Goal: Task Accomplishment & Management: Use online tool/utility

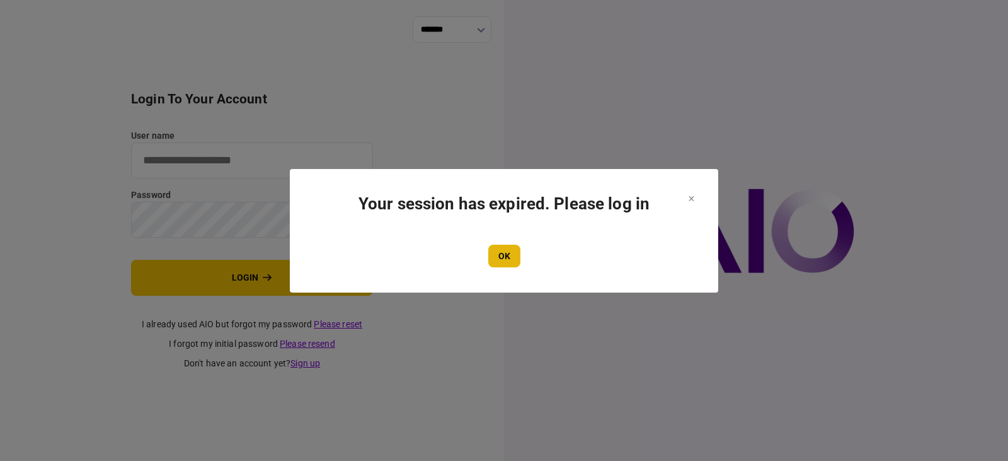
type input "**********"
click at [505, 255] on button "OK" at bounding box center [504, 255] width 32 height 23
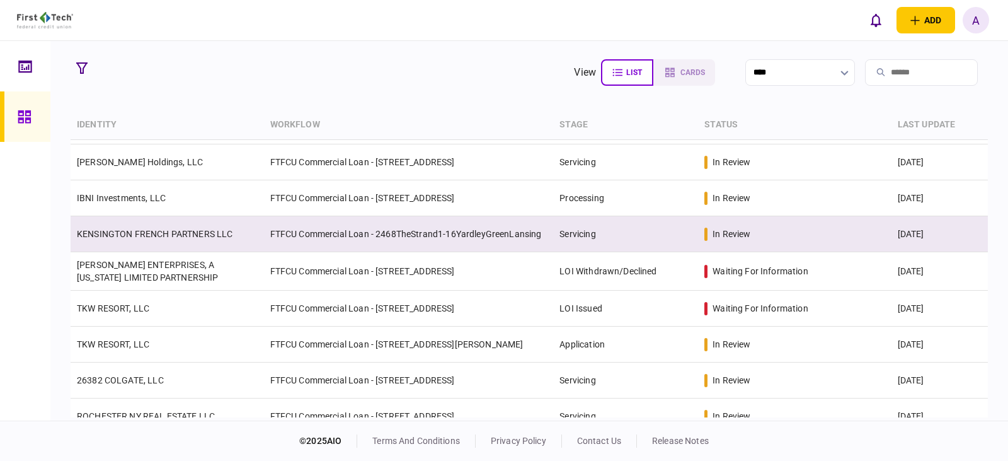
scroll to position [252, 0]
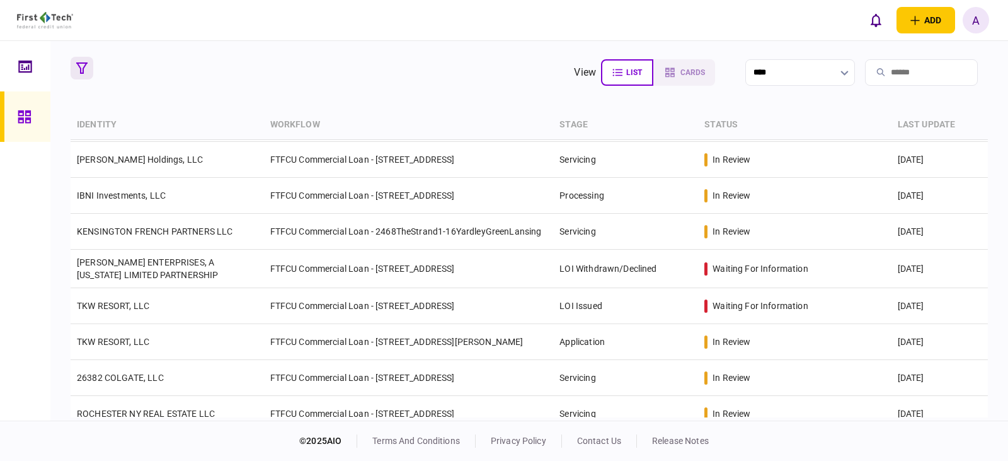
click at [81, 64] on icon "button" at bounding box center [81, 67] width 11 height 11
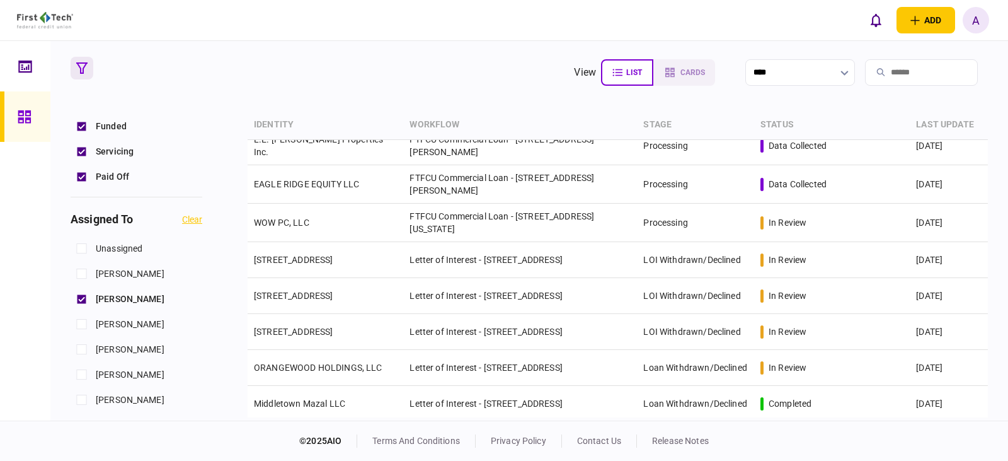
scroll to position [0, 0]
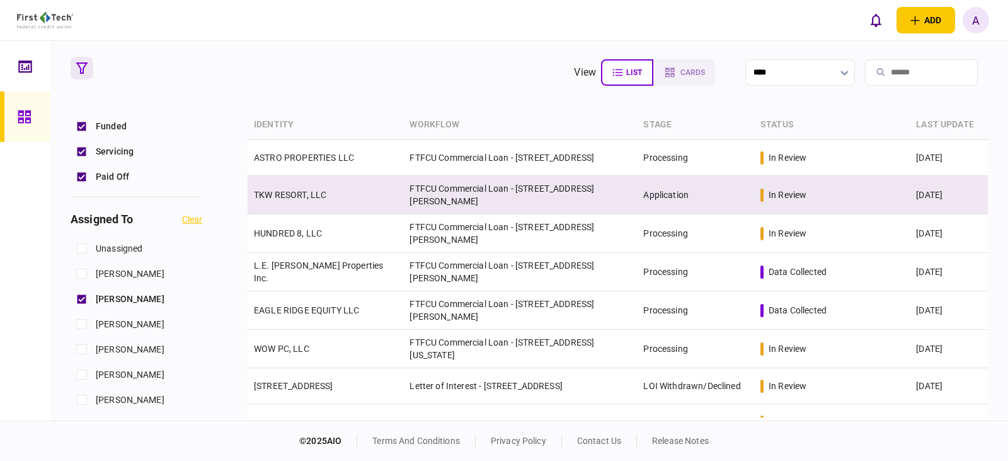
click at [295, 190] on link "TKW RESORT, LLC" at bounding box center [290, 195] width 72 height 10
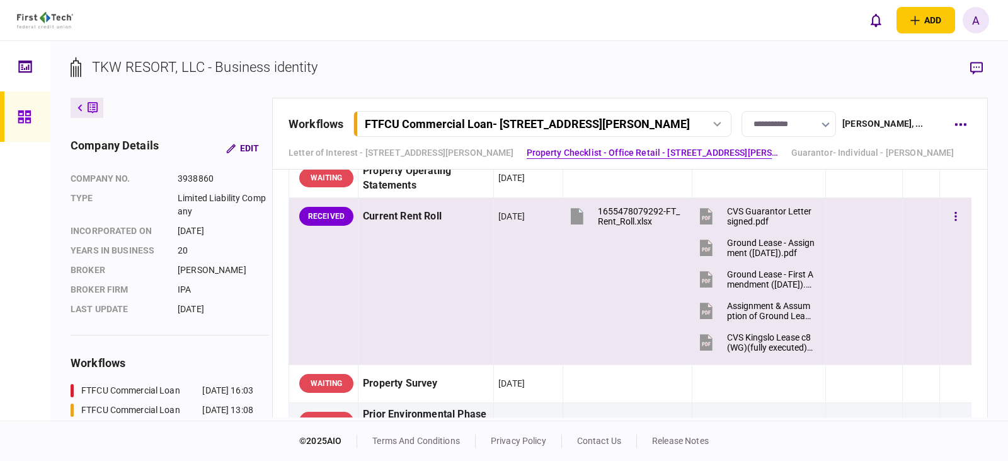
scroll to position [1008, 0]
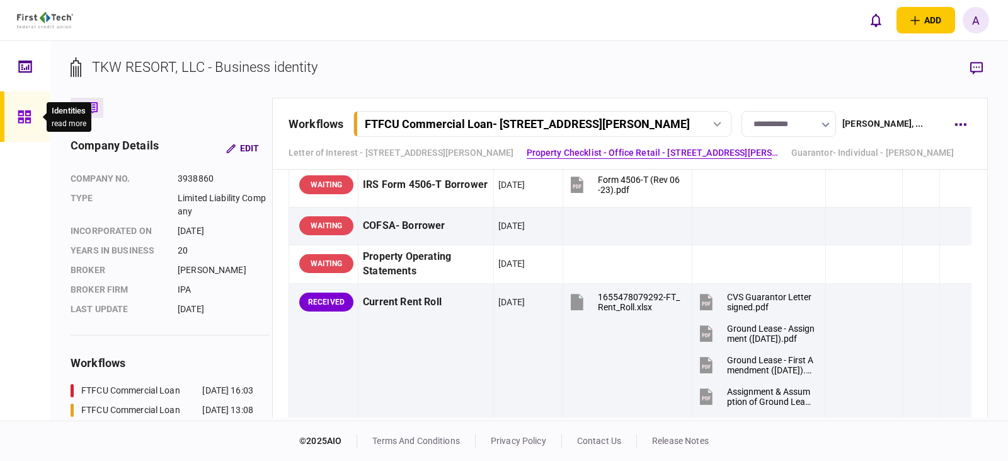
click at [30, 117] on icon at bounding box center [24, 116] width 13 height 13
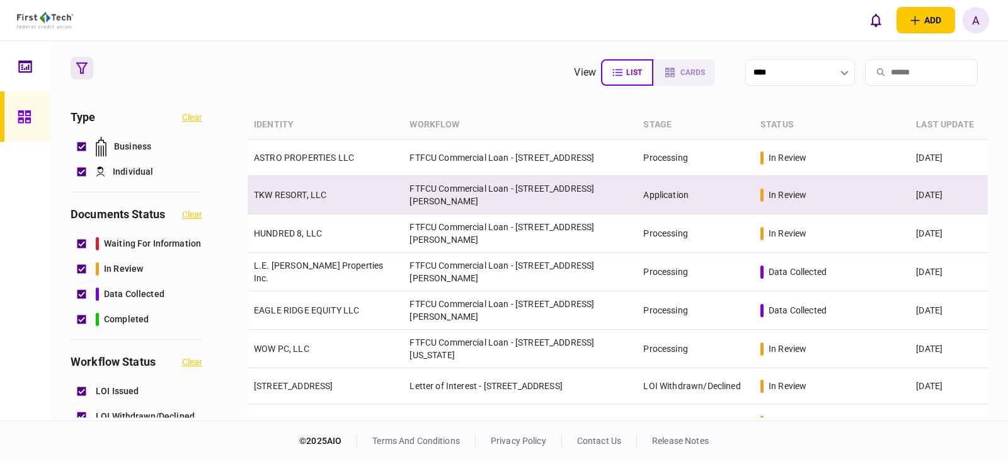
click at [306, 190] on link "TKW RESORT, LLC" at bounding box center [290, 195] width 72 height 10
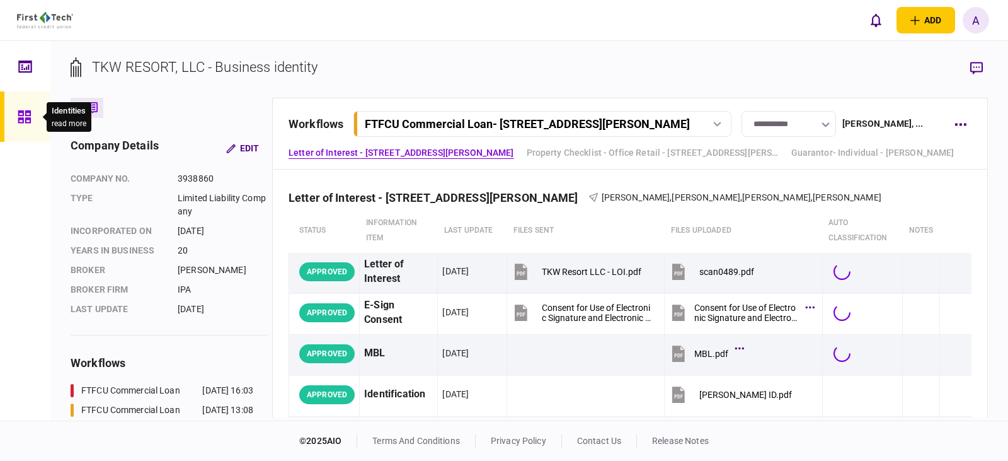
click at [28, 116] on icon at bounding box center [25, 117] width 14 height 14
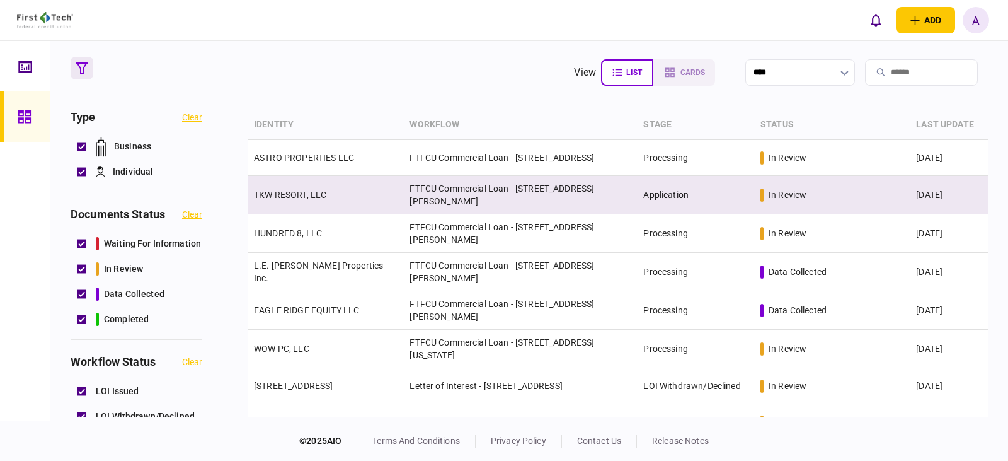
click at [285, 195] on link "TKW RESORT, LLC" at bounding box center [290, 195] width 72 height 10
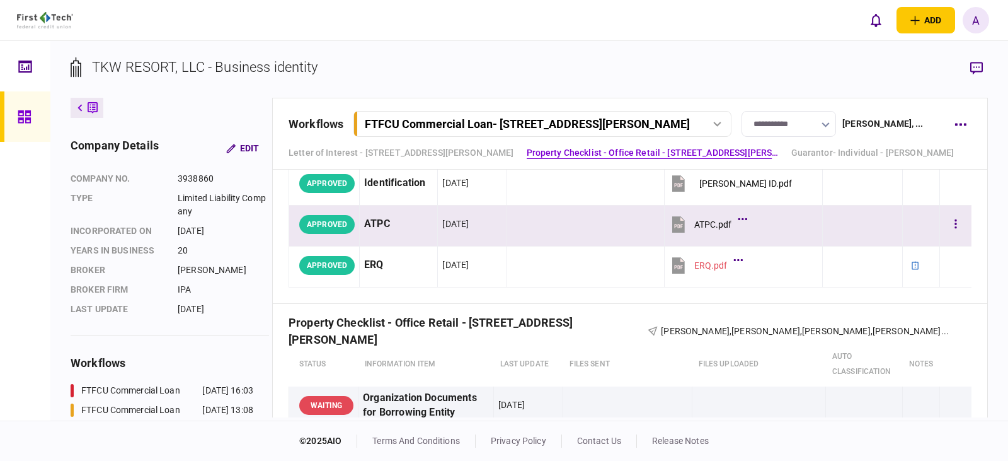
scroll to position [189, 0]
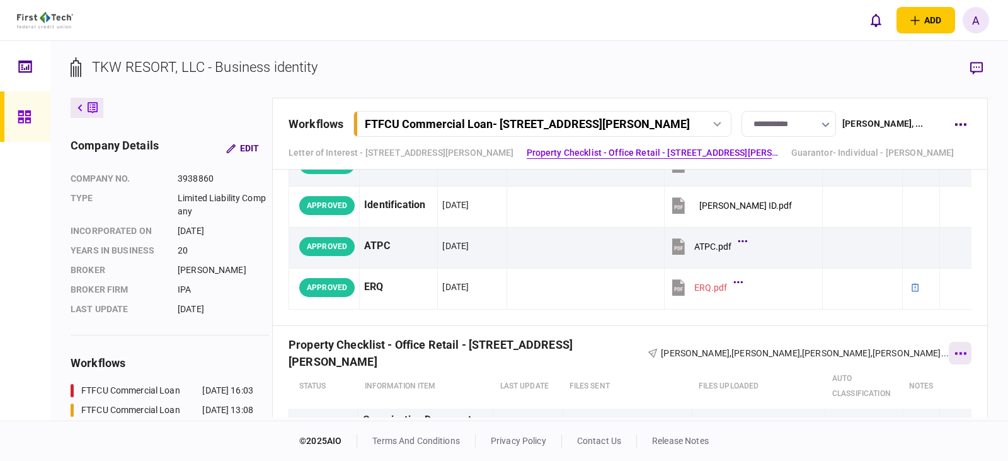
click at [957, 355] on button "button" at bounding box center [960, 352] width 23 height 23
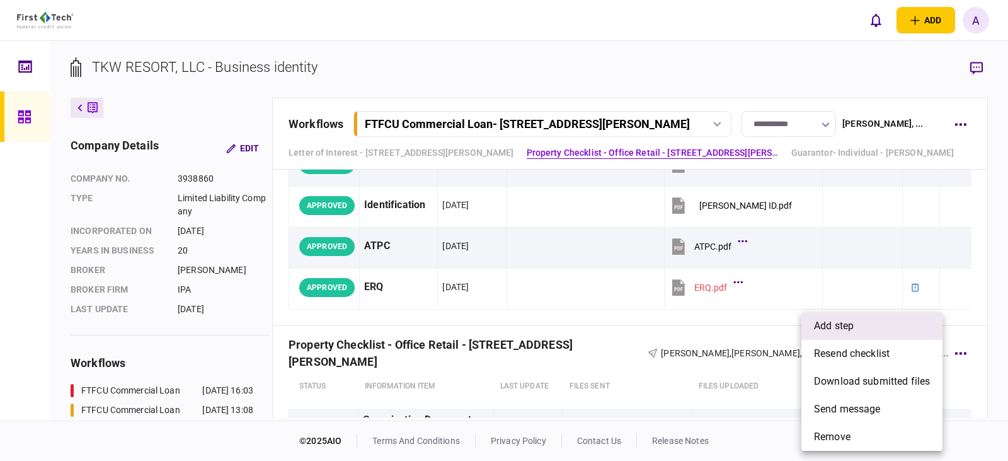
click at [861, 329] on li "add step" at bounding box center [871, 326] width 141 height 28
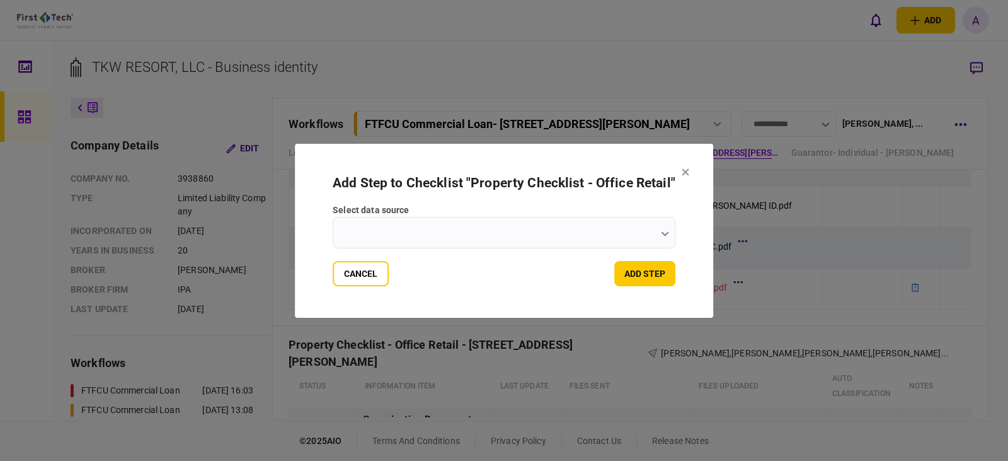
click at [664, 235] on icon "button" at bounding box center [665, 233] width 8 height 5
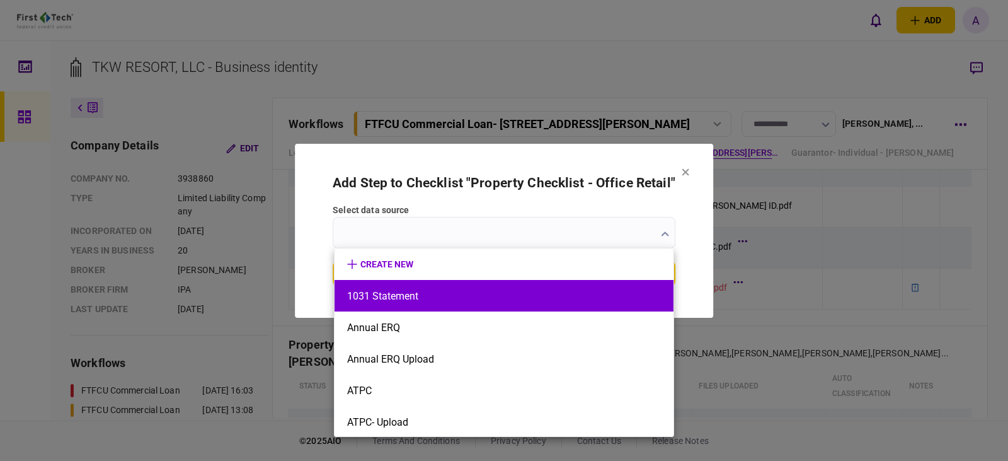
click at [402, 297] on button "1031 Statement" at bounding box center [504, 296] width 314 height 12
type input "**********"
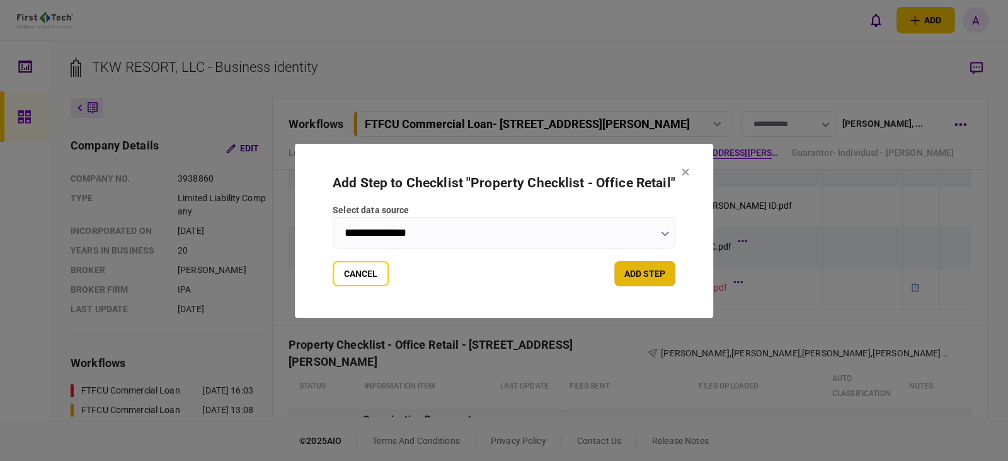
click at [648, 273] on button "add step" at bounding box center [644, 273] width 61 height 25
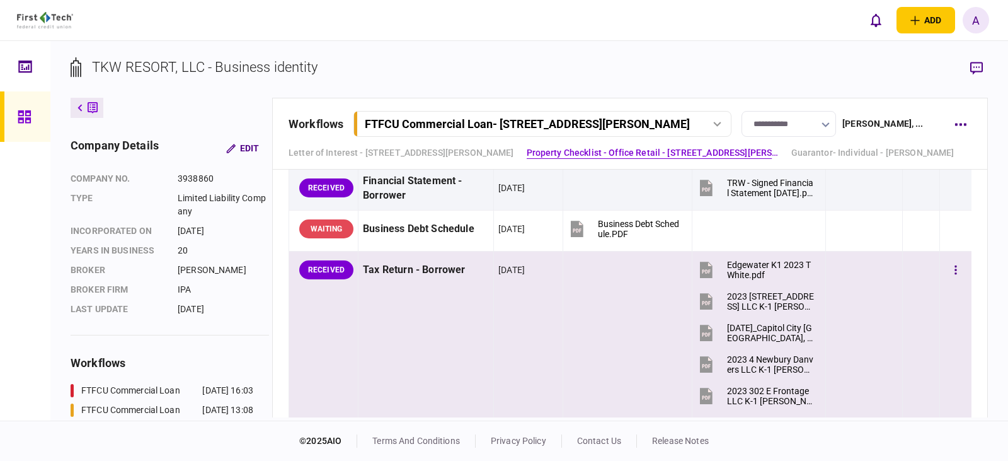
scroll to position [441, 0]
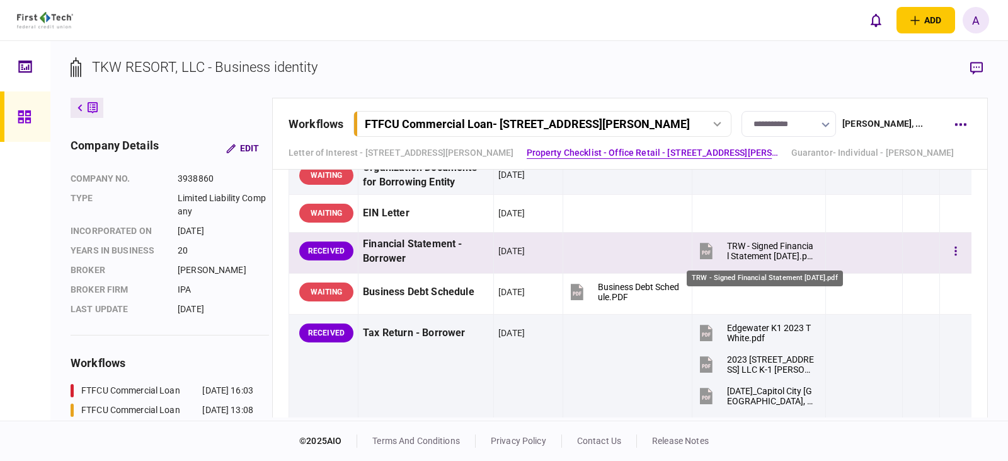
click at [750, 251] on div "TRW - Signed Financial Statement [DATE].pdf" at bounding box center [771, 251] width 88 height 20
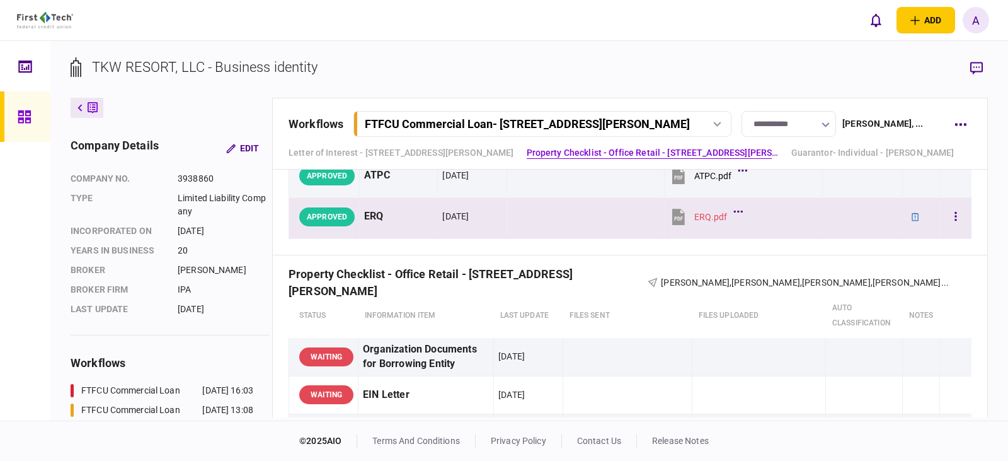
scroll to position [252, 0]
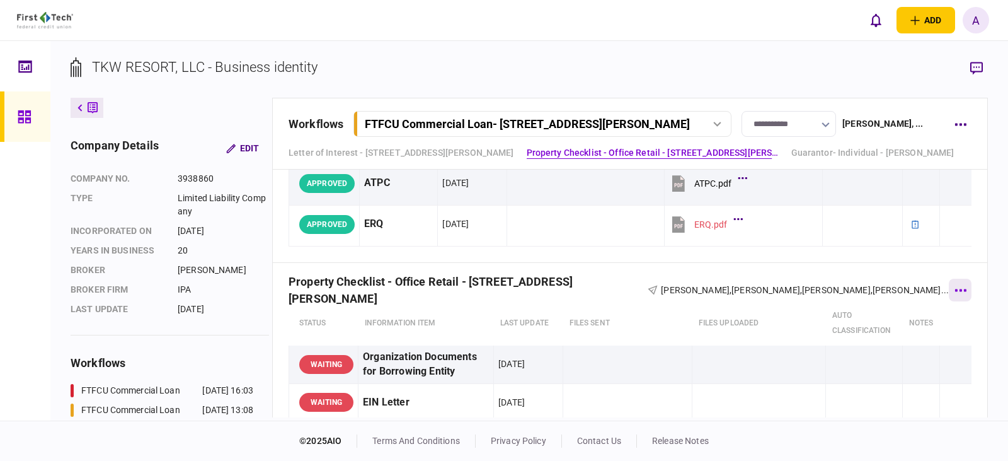
click at [956, 290] on icon "button" at bounding box center [961, 290] width 12 height 3
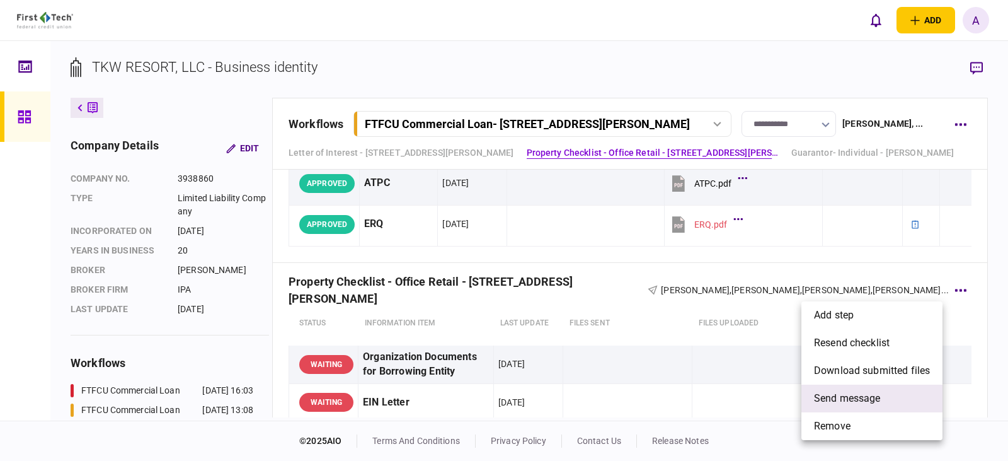
click at [854, 401] on span "send message" at bounding box center [847, 398] width 67 height 15
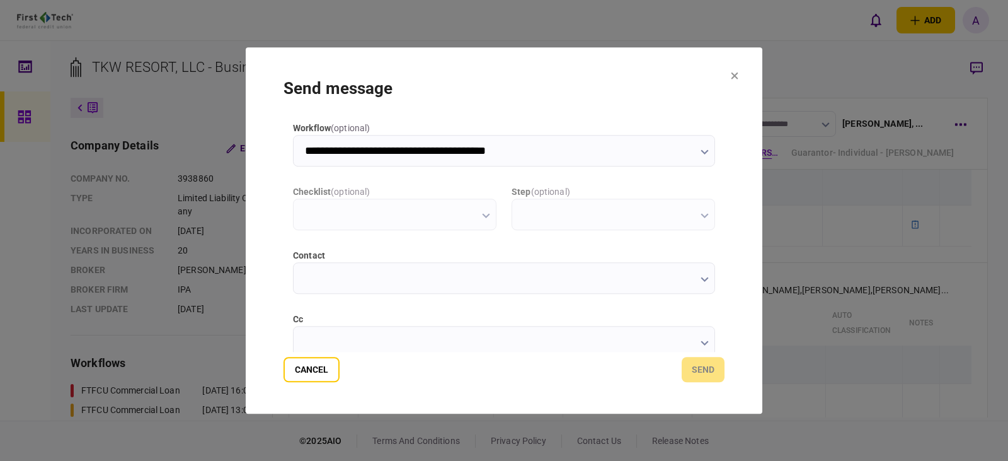
scroll to position [0, 0]
type input "**********"
type input "*********"
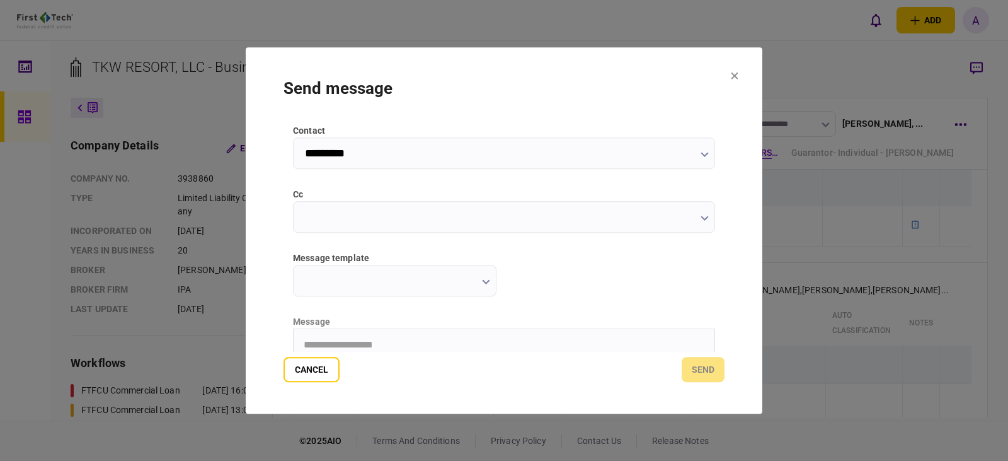
scroll to position [189, 0]
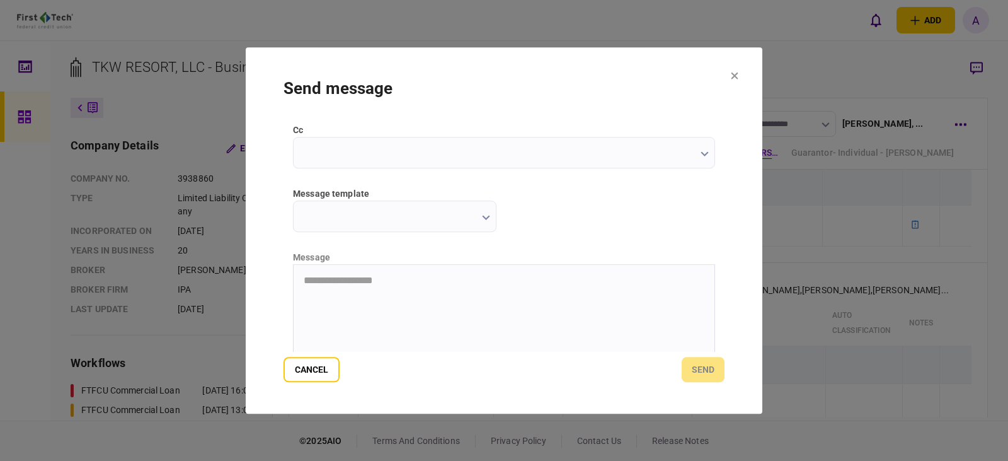
click at [485, 217] on icon "button" at bounding box center [486, 217] width 8 height 5
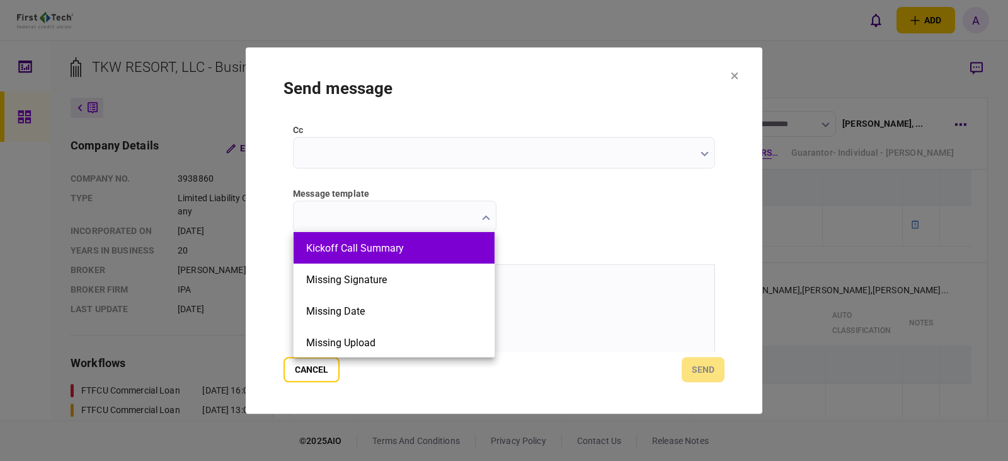
click at [418, 252] on button "Kickoff Call Summary" at bounding box center [394, 248] width 176 height 12
type input "**********"
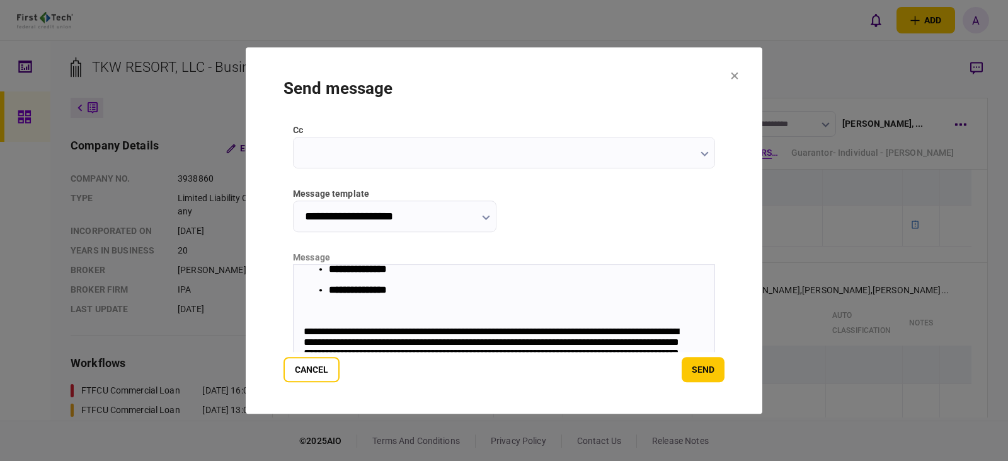
scroll to position [197, 0]
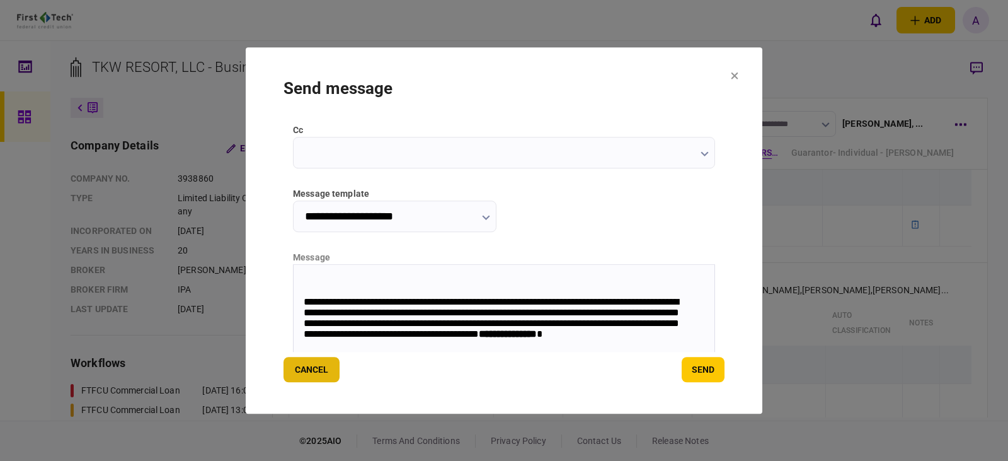
click at [302, 374] on button "Cancel" at bounding box center [312, 369] width 56 height 25
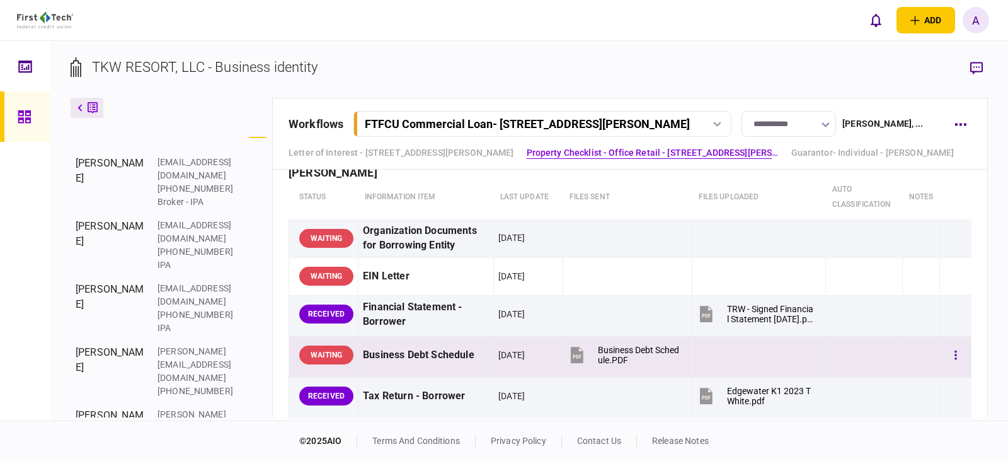
scroll to position [441, 0]
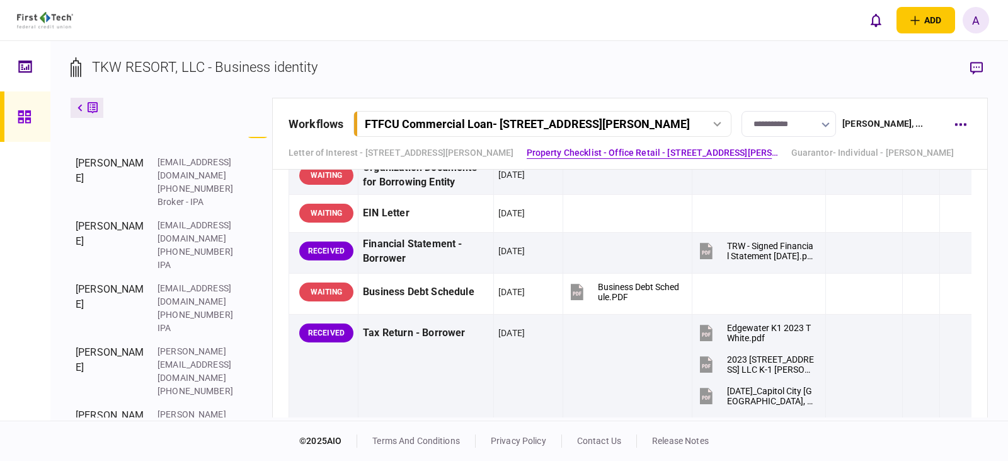
click at [719, 122] on icon at bounding box center [717, 124] width 8 height 5
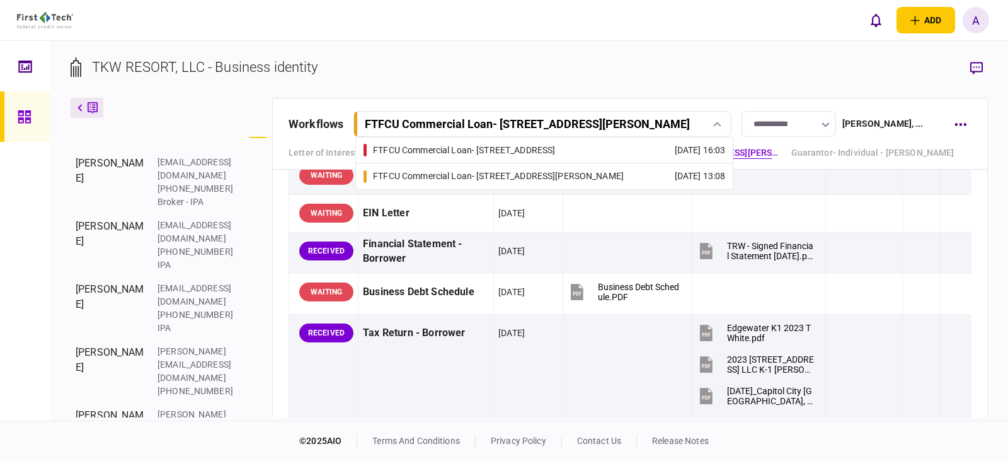
click at [719, 122] on icon at bounding box center [717, 124] width 8 height 5
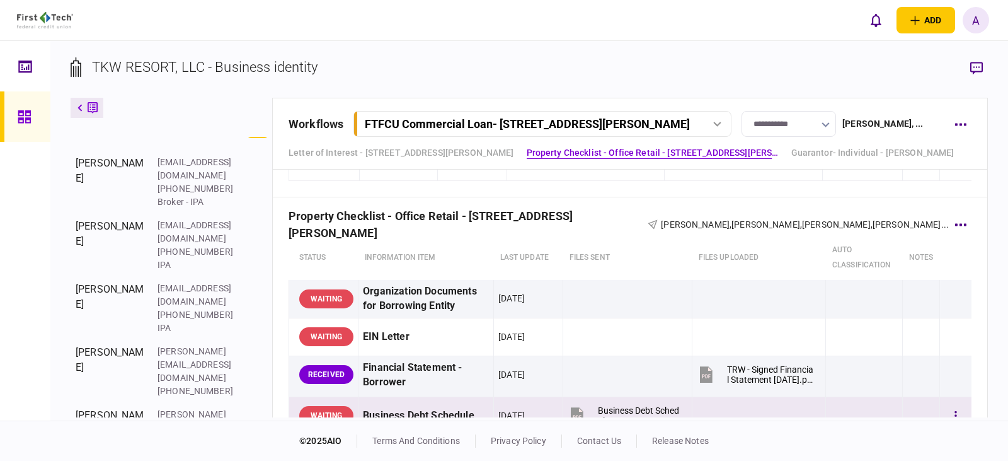
scroll to position [315, 0]
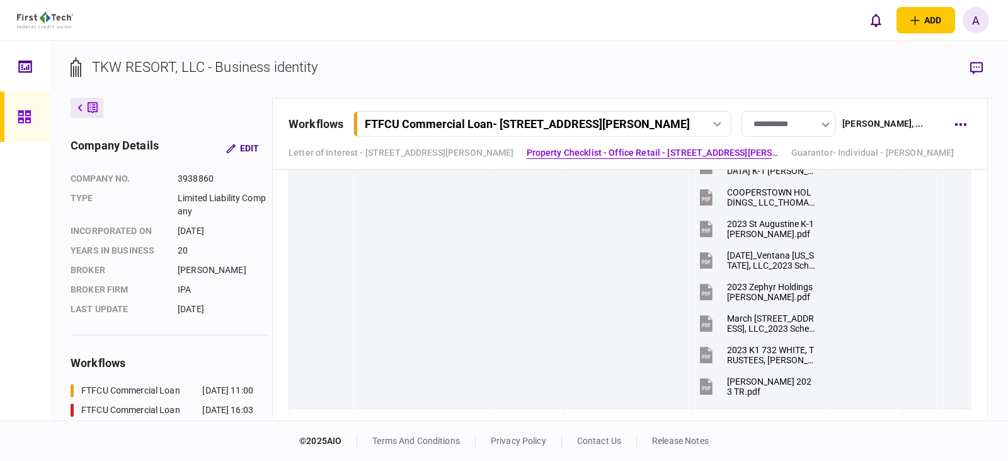
scroll to position [1134, 0]
